Goal: Contribute content

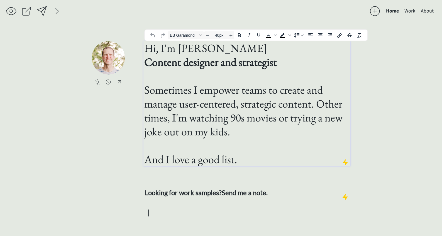
click at [271, 98] on h1 "Hi, I'm [PERSON_NAME] Content designer and strategist Sometimes I empower teams…" at bounding box center [246, 103] width 205 height 125
click at [271, 94] on h1 "Hi, I'm [PERSON_NAME] Content designer and strategist Sometimes I empower teams…" at bounding box center [246, 103] width 205 height 125
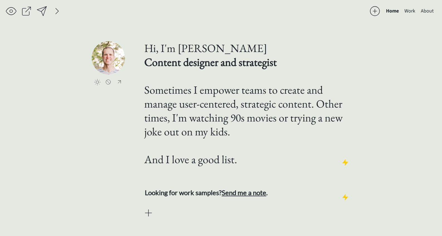
click at [377, 108] on div "Home Work About click to upload a picture Hi, I'm [PERSON_NAME] Content designe…" at bounding box center [221, 118] width 442 height 236
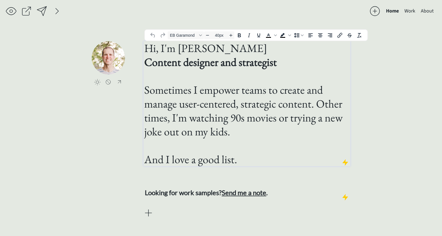
click at [236, 92] on h1 "Hi, I'm [PERSON_NAME] Content designer and strategist Sometimes I empower teams…" at bounding box center [246, 103] width 205 height 125
click at [237, 91] on h1 "Hi, I'm [PERSON_NAME] Content designer and strategist Sometimes I empower teams…" at bounding box center [246, 103] width 205 height 125
drag, startPoint x: 237, startPoint y: 92, endPoint x: 201, endPoint y: 93, distance: 36.5
click at [201, 93] on h1 "Hi, I'm [PERSON_NAME] Content designer and strategist Sometimes I empower teams…" at bounding box center [246, 103] width 205 height 125
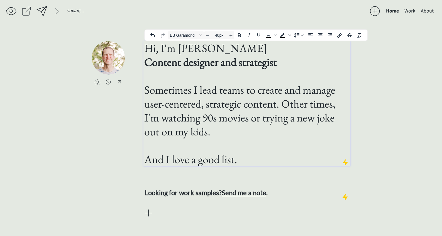
click at [208, 107] on h1 "Hi, I'm [PERSON_NAME] Content designer and strategist Sometimes I lead teams to…" at bounding box center [246, 103] width 205 height 125
click at [237, 121] on h1 "Hi, I'm [PERSON_NAME] Content designer and strategist Sometimes I lead teams to…" at bounding box center [246, 103] width 205 height 125
click at [237, 127] on h1 "Hi, I'm [PERSON_NAME] Content designer and strategist Sometimes I lead teams to…" at bounding box center [246, 103] width 205 height 125
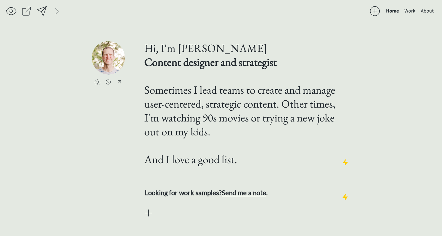
click at [399, 132] on div "saving... Home Work About click to upload a picture Hi, I'm [PERSON_NAME] Conte…" at bounding box center [221, 118] width 442 height 236
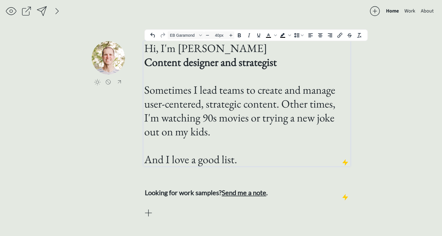
click at [218, 158] on h1 "Hi, I'm [PERSON_NAME] Content designer and strategist Sometimes I lead teams to…" at bounding box center [246, 103] width 205 height 125
click at [235, 158] on h1 "Hi, I'm [PERSON_NAME] Content designer and strategist Sometimes I lead teams to…" at bounding box center [246, 103] width 205 height 125
click at [237, 158] on h1 "Hi, I'm [PERSON_NAME] Content designer and strategist Sometimes I lead teams to…" at bounding box center [246, 103] width 205 height 125
click at [107, 54] on input "file" at bounding box center [120, 57] width 33 height 33
